Goal: Information Seeking & Learning: Compare options

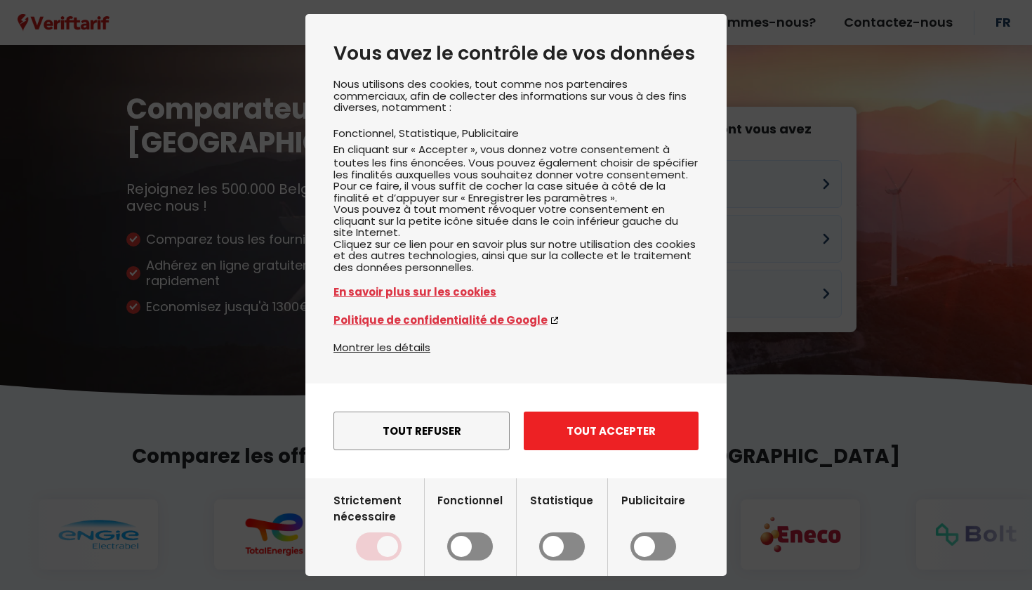
click at [600, 450] on button "Tout accepter" at bounding box center [611, 431] width 175 height 39
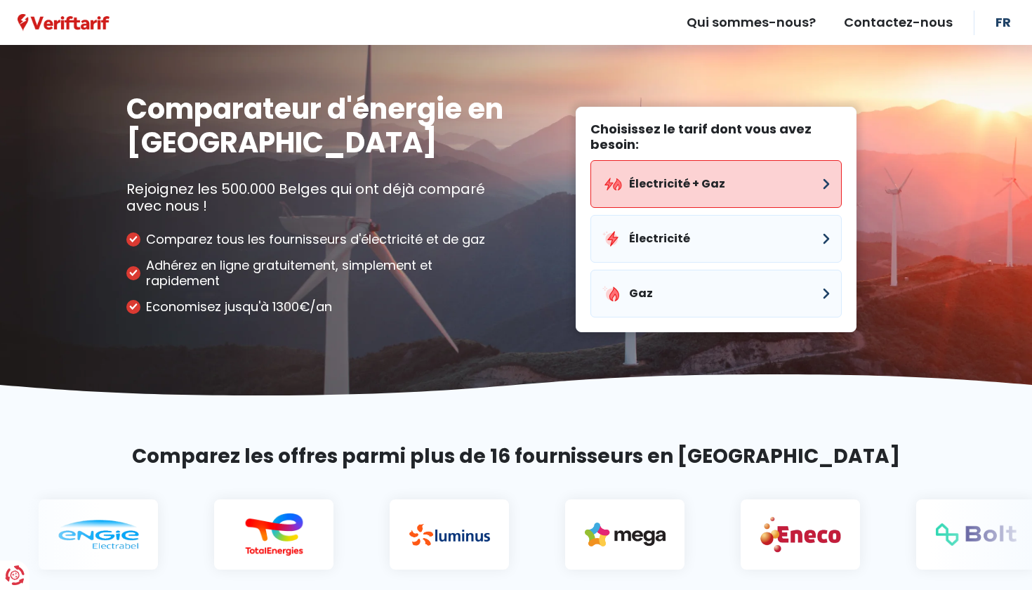
click at [712, 195] on button "Électricité + Gaz" at bounding box center [716, 184] width 251 height 48
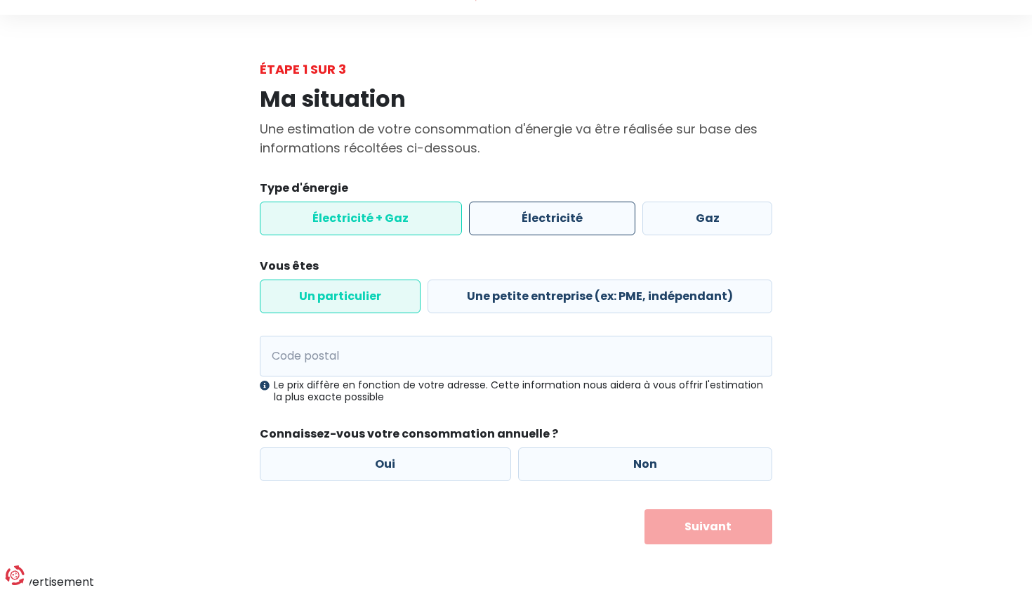
scroll to position [29, 0]
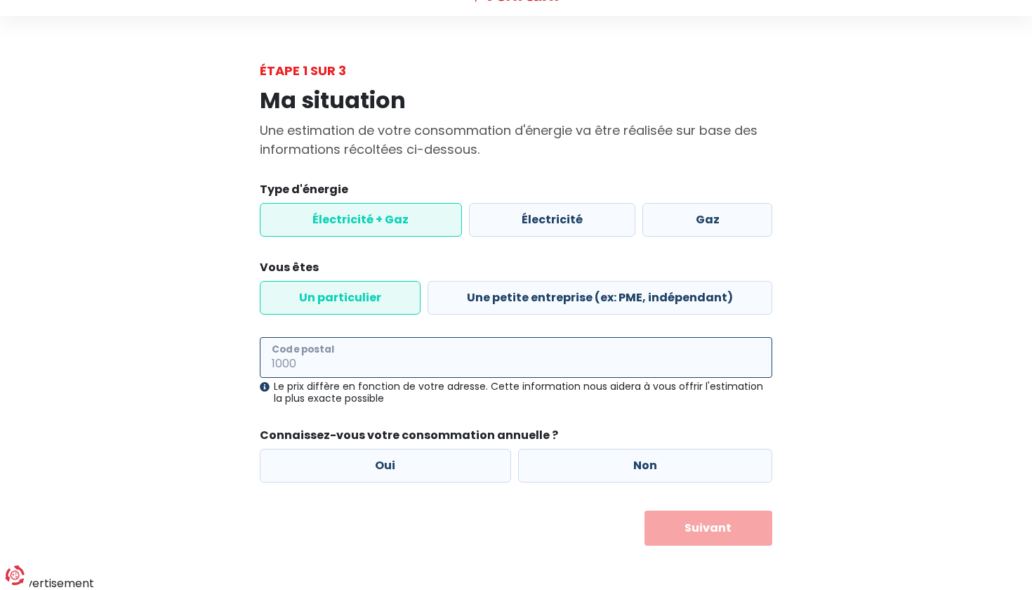
click at [605, 353] on input "Code postal" at bounding box center [516, 357] width 513 height 41
type input "1030"
click at [708, 527] on button "Suivant" at bounding box center [709, 528] width 129 height 35
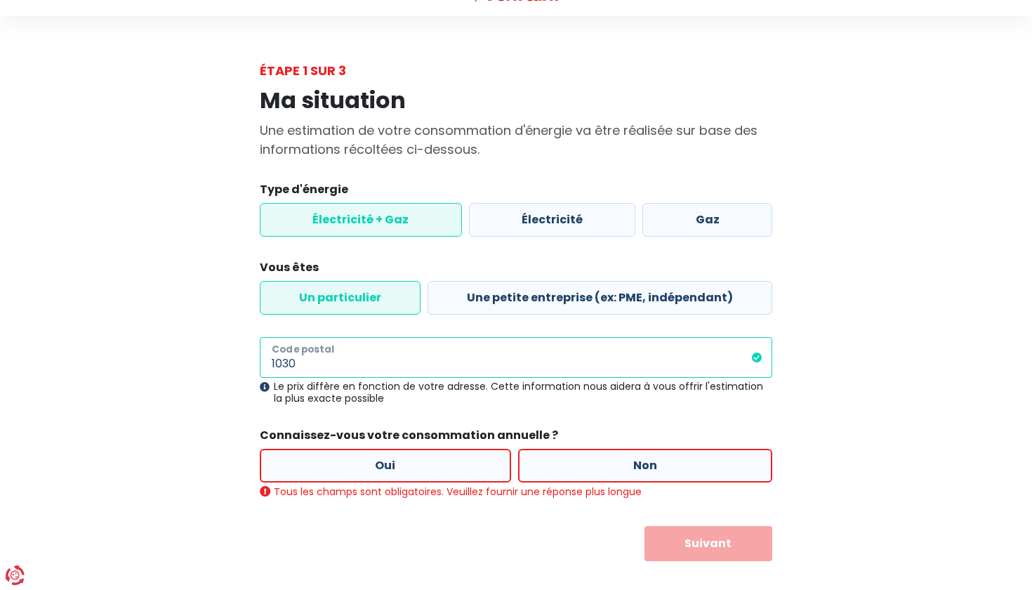
scroll to position [44, 0]
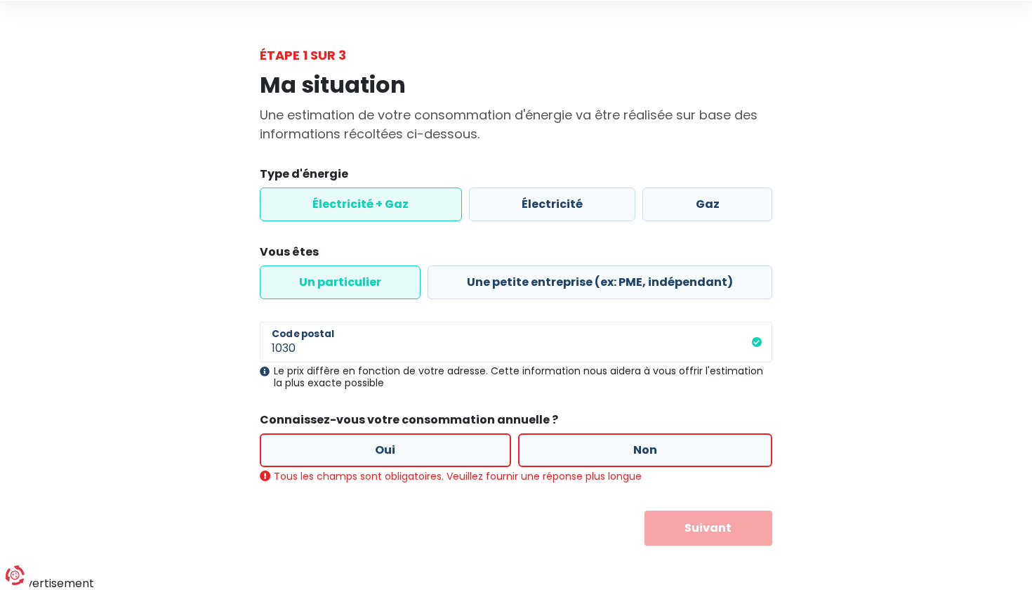
click at [586, 449] on label "Non" at bounding box center [645, 450] width 255 height 34
click at [586, 449] on input "Non" at bounding box center [645, 450] width 255 height 34
radio input "true"
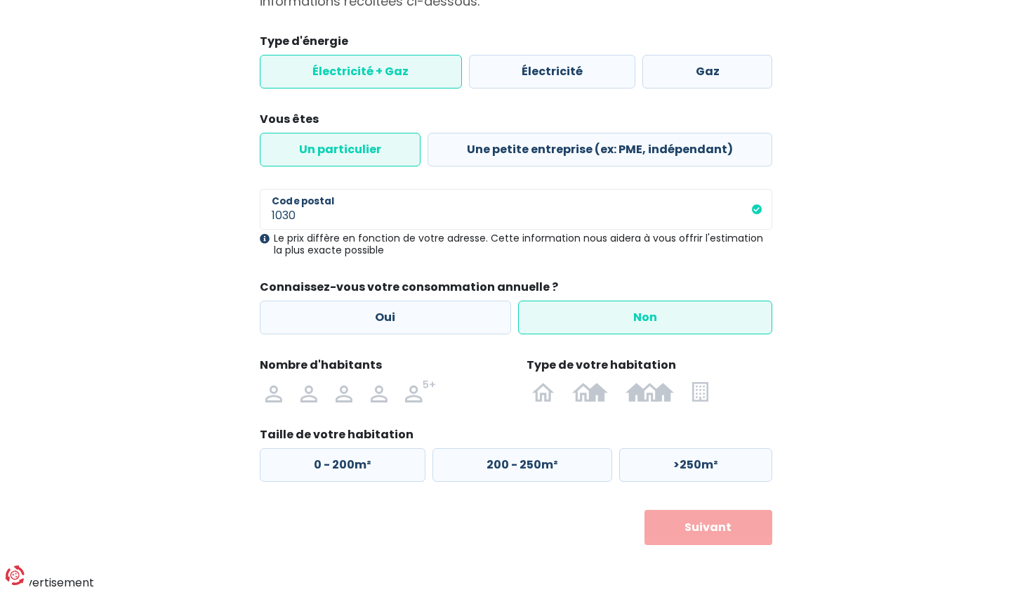
scroll to position [176, 0]
click at [351, 393] on img at bounding box center [344, 392] width 17 height 22
click at [351, 393] on input "radio" at bounding box center [344, 392] width 35 height 22
radio input "true"
click at [645, 397] on img at bounding box center [650, 392] width 48 height 22
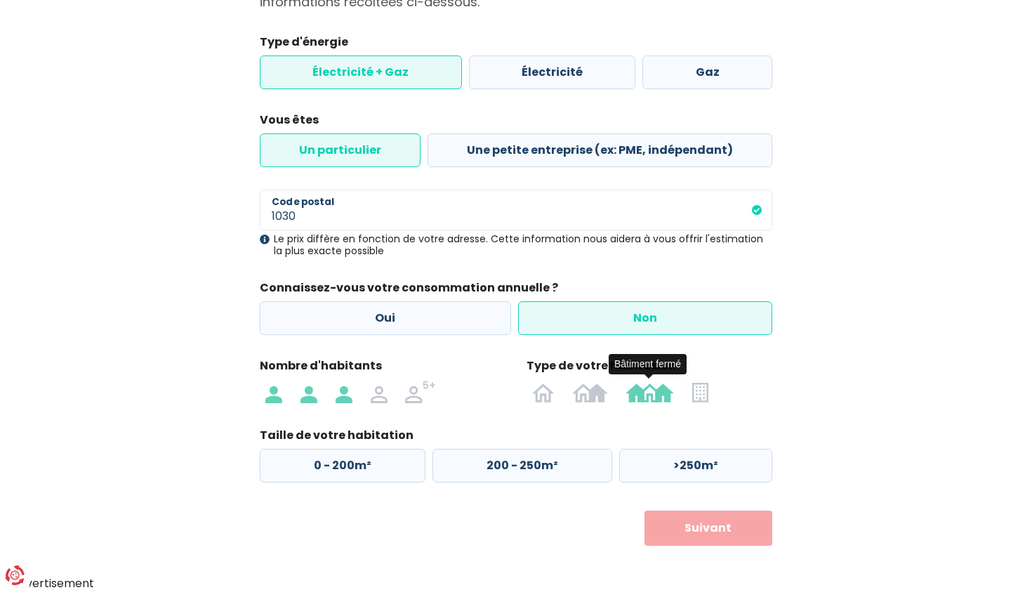
click at [645, 397] on input "radio" at bounding box center [650, 392] width 67 height 22
radio input "true"
click at [664, 468] on label ">200m²" at bounding box center [695, 466] width 156 height 34
click at [664, 468] on input ">200m²" at bounding box center [695, 466] width 156 height 34
radio input "true"
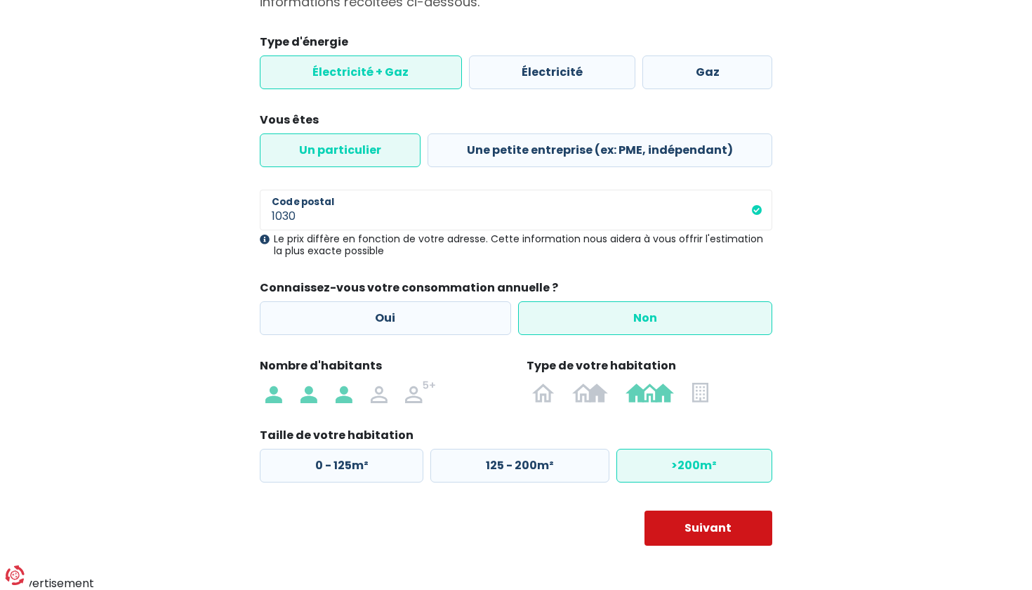
click at [699, 527] on button "Suivant" at bounding box center [709, 528] width 129 height 35
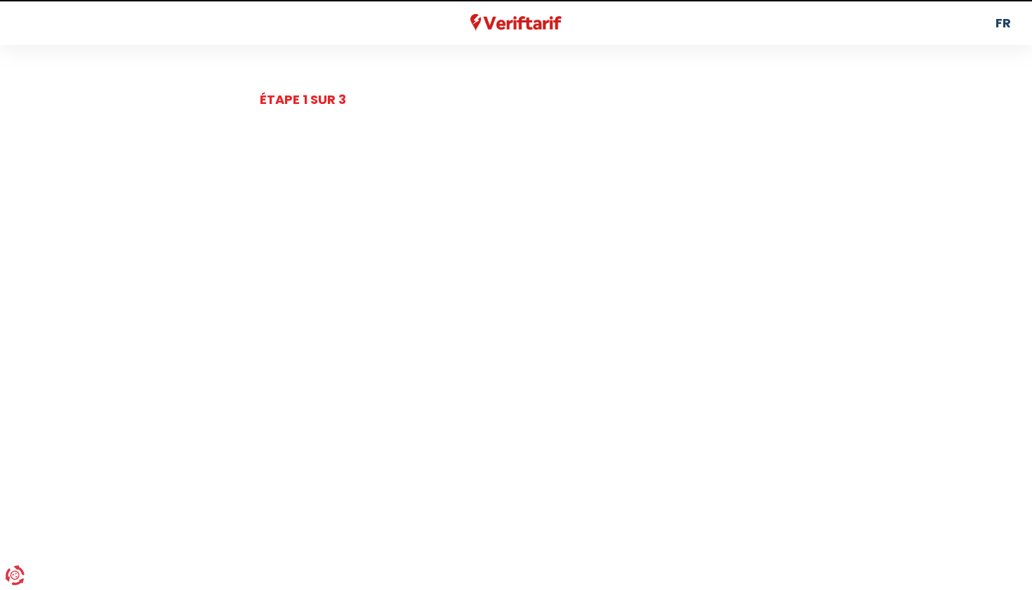
select select
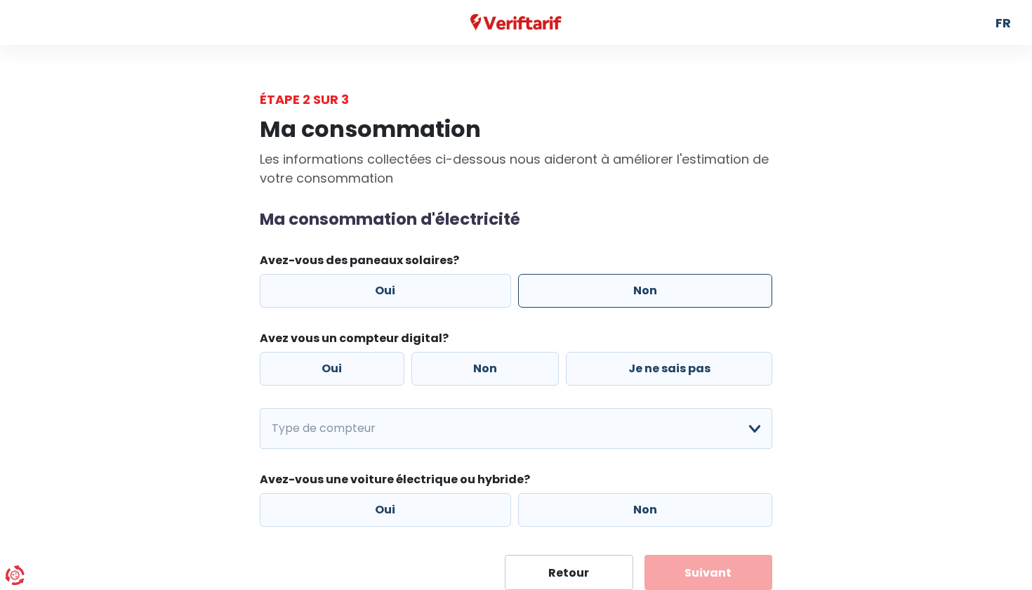
click at [636, 287] on label "Non" at bounding box center [645, 291] width 255 height 34
click at [636, 287] on input "Non" at bounding box center [645, 291] width 255 height 34
radio input "true"
click at [622, 366] on label "Je ne sais pas" at bounding box center [669, 369] width 206 height 34
click at [622, 366] on input "Je ne sais pas" at bounding box center [669, 369] width 206 height 34
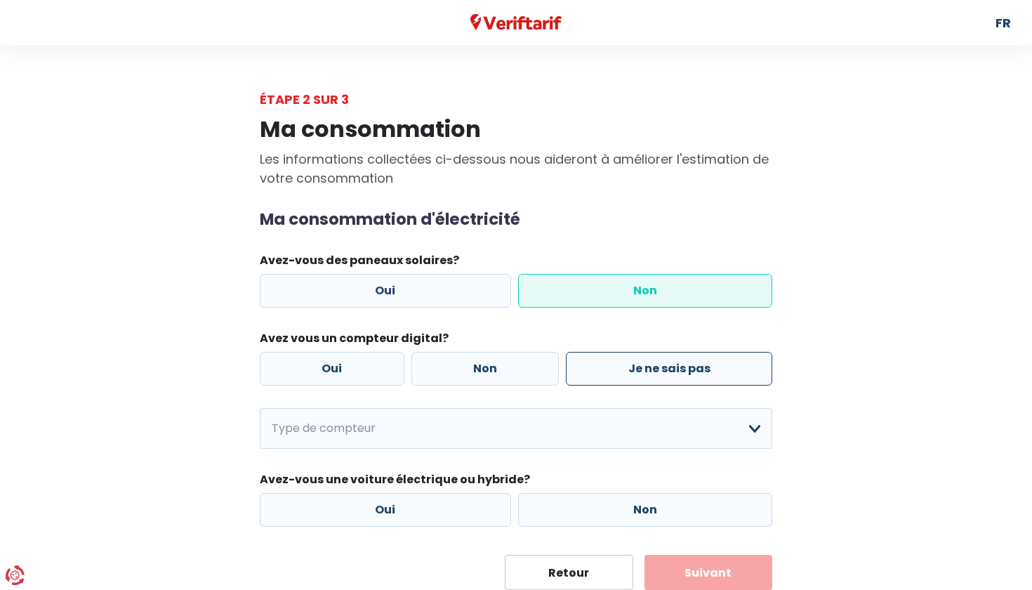
radio input "true"
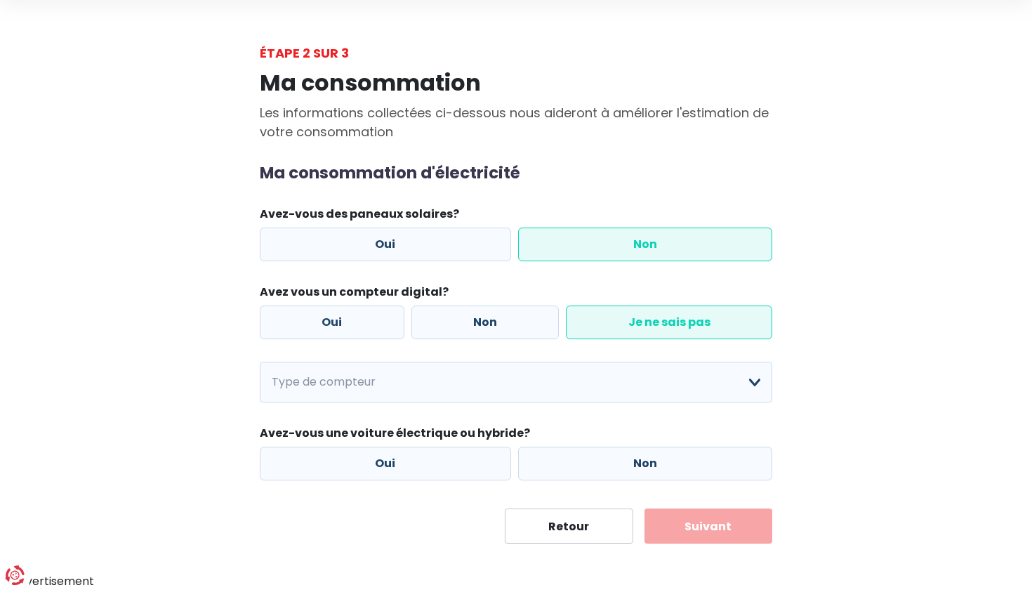
scroll to position [45, 0]
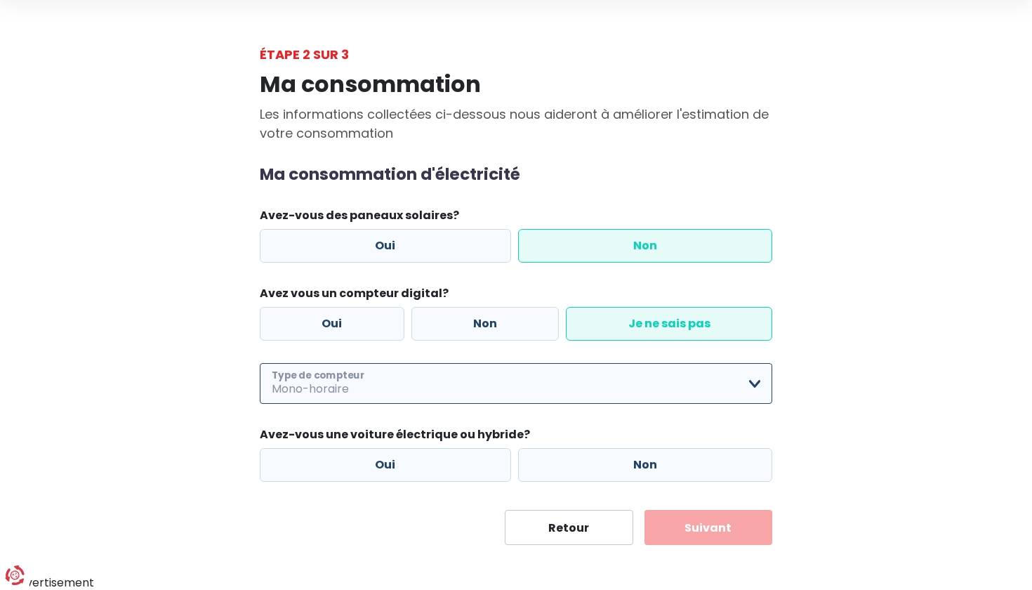
select select "day_single_rate"
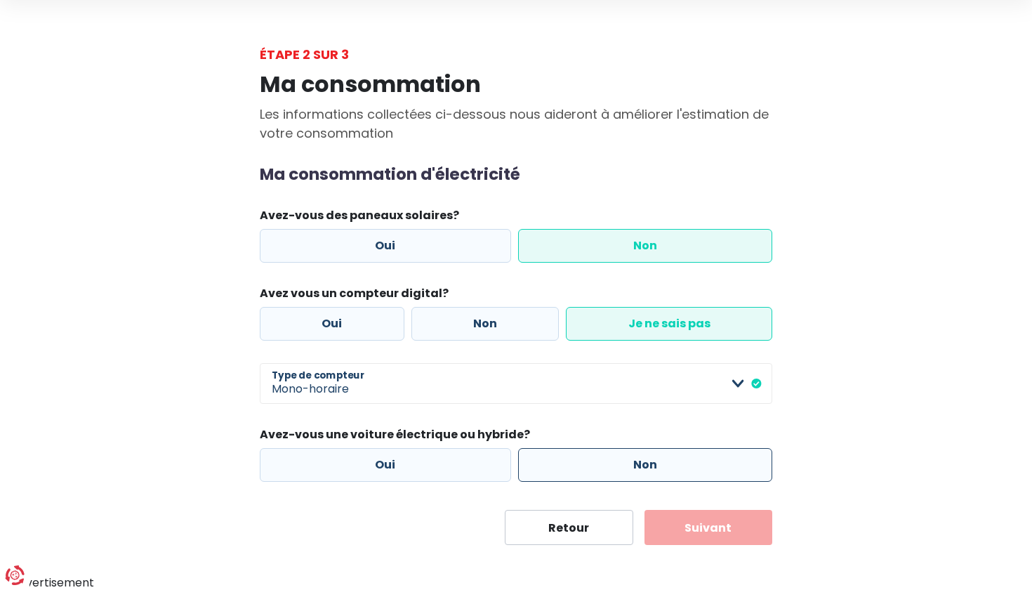
click at [614, 460] on label "Non" at bounding box center [645, 465] width 255 height 34
click at [614, 460] on input "Non" at bounding box center [645, 465] width 255 height 34
radio input "true"
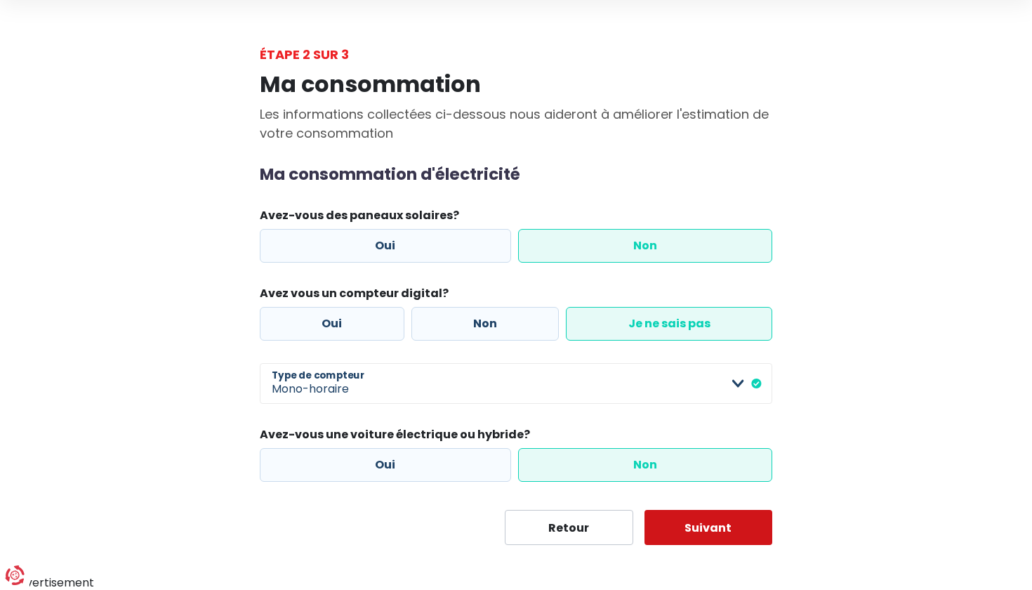
click at [699, 537] on button "Suivant" at bounding box center [709, 527] width 129 height 35
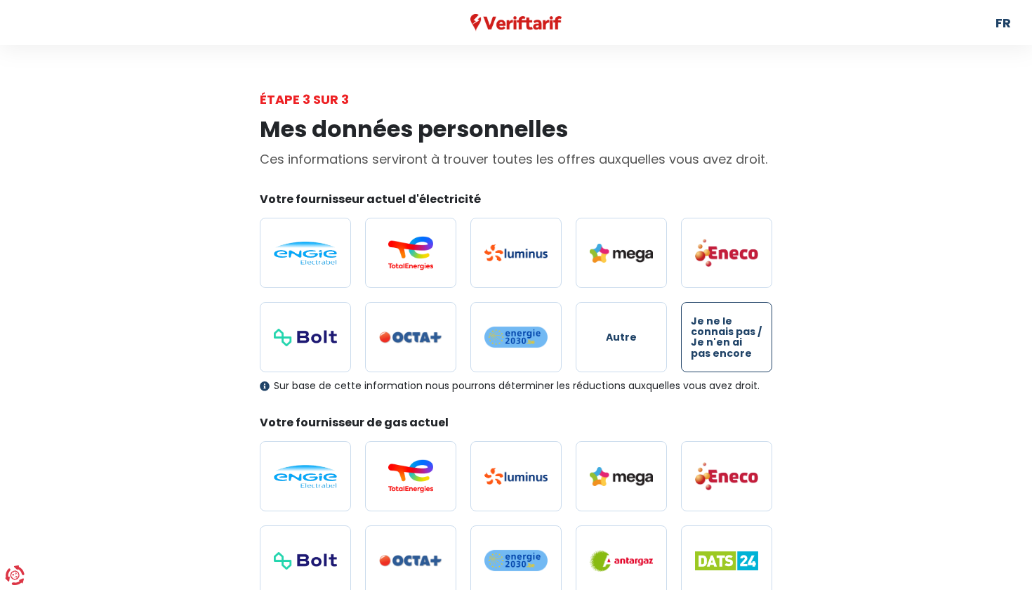
click at [726, 346] on span "Je ne le connais pas / Je n'en ai pas encore" at bounding box center [727, 338] width 72 height 44
click at [726, 346] on input "Je ne le connais pas / Je n'en ai pas encore" at bounding box center [726, 337] width 91 height 70
radio input "true"
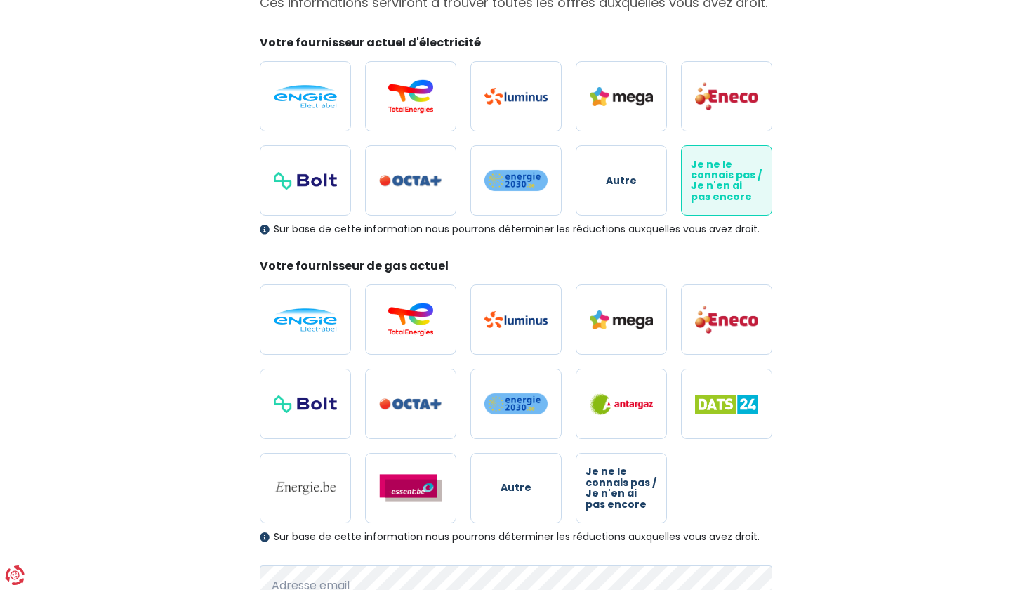
scroll to position [162, 0]
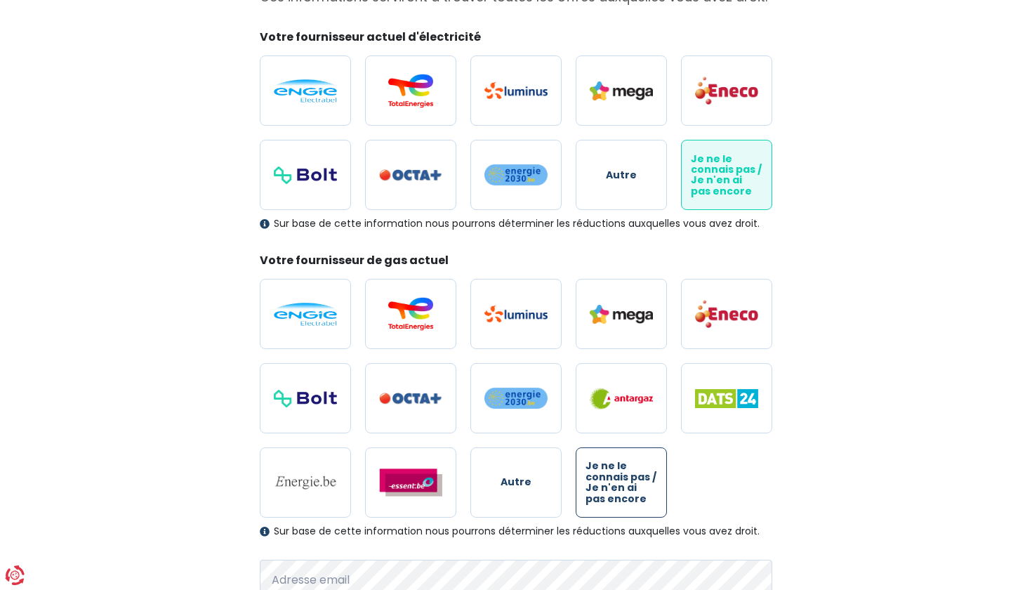
click at [620, 499] on span "Je ne le connais pas / Je n'en ai pas encore" at bounding box center [622, 483] width 72 height 44
click at [620, 499] on input "Je ne le connais pas / Je n'en ai pas encore" at bounding box center [621, 482] width 91 height 70
radio input "true"
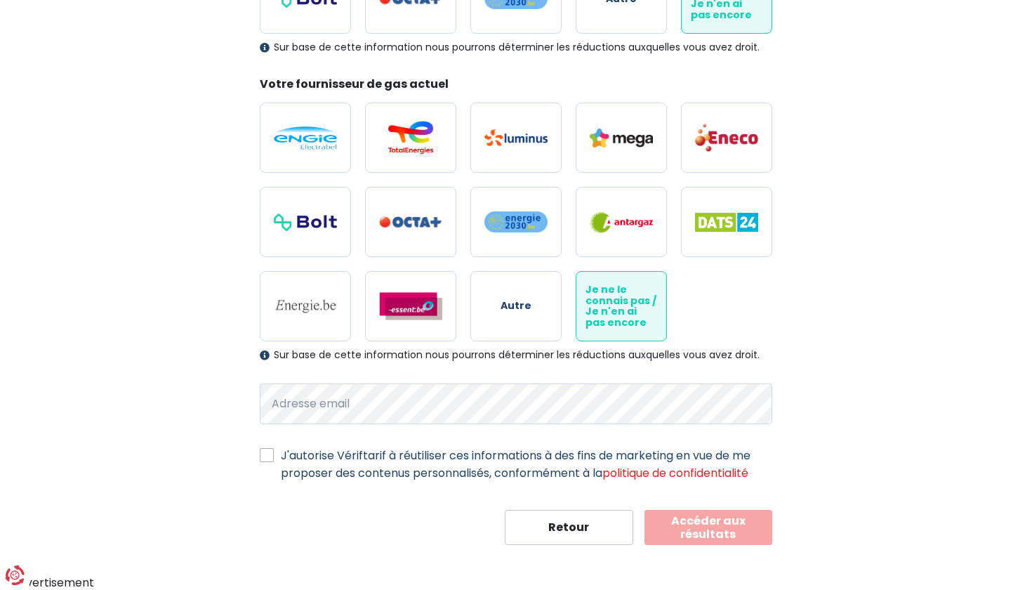
scroll to position [338, 0]
click at [497, 478] on label "J'autorise Vériftarif à réutiliser ces informations à des fins de marketing en …" at bounding box center [527, 464] width 492 height 35
click at [274, 461] on input "J'autorise Vériftarif à réutiliser ces informations à des fins de marketing en …" at bounding box center [267, 454] width 14 height 14
checkbox input "true"
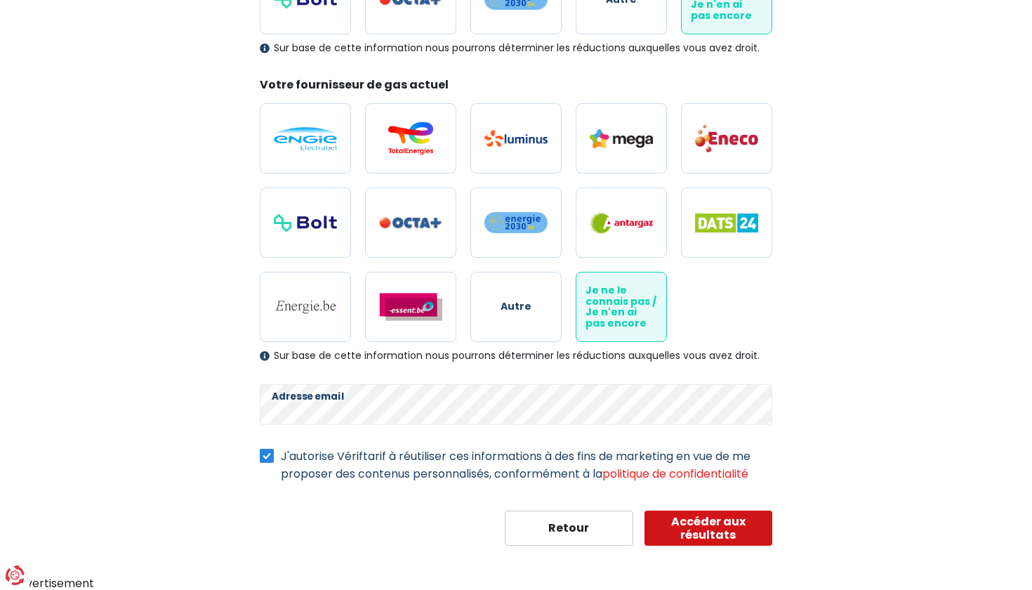
click at [683, 537] on button "Accéder aux résultats" at bounding box center [709, 528] width 129 height 35
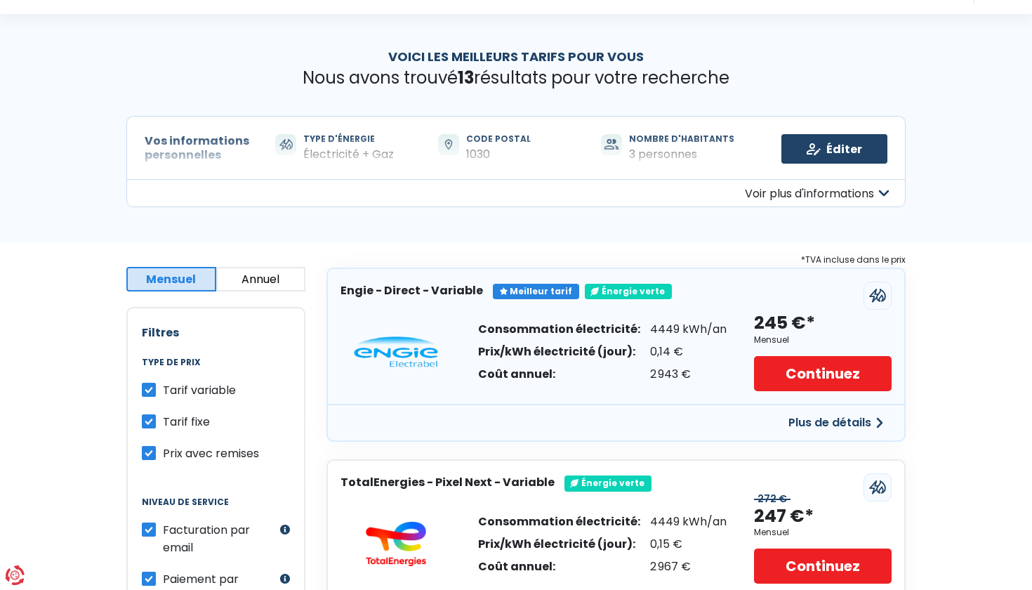
scroll to position [30, 0]
